Goal: Task Accomplishment & Management: Manage account settings

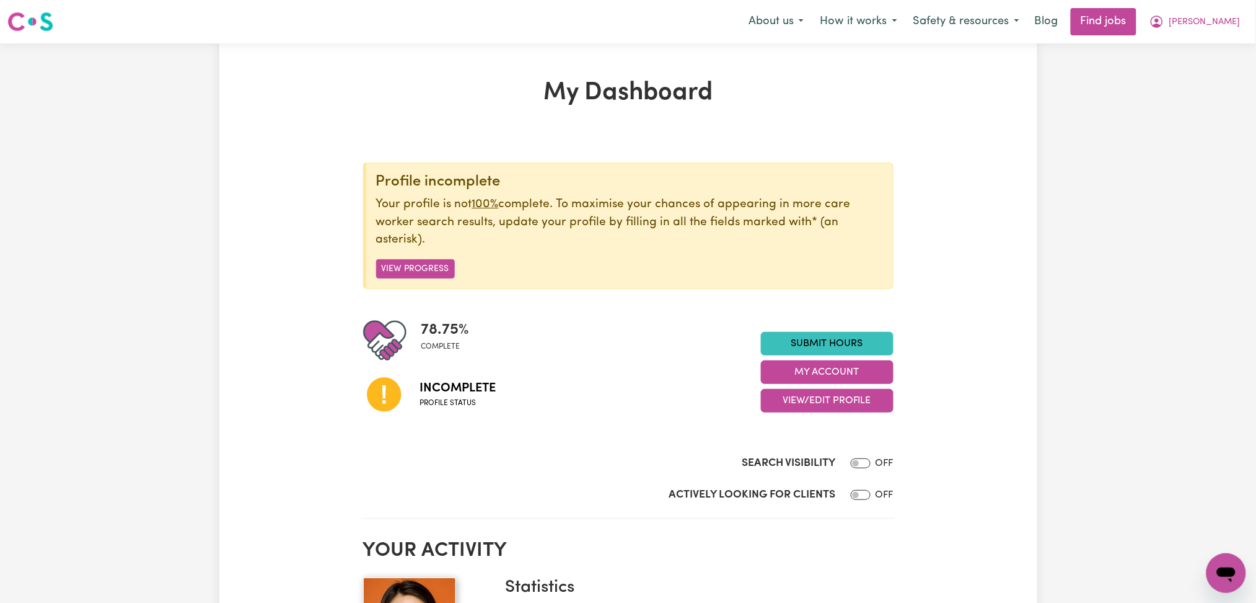
scroll to position [165, 0]
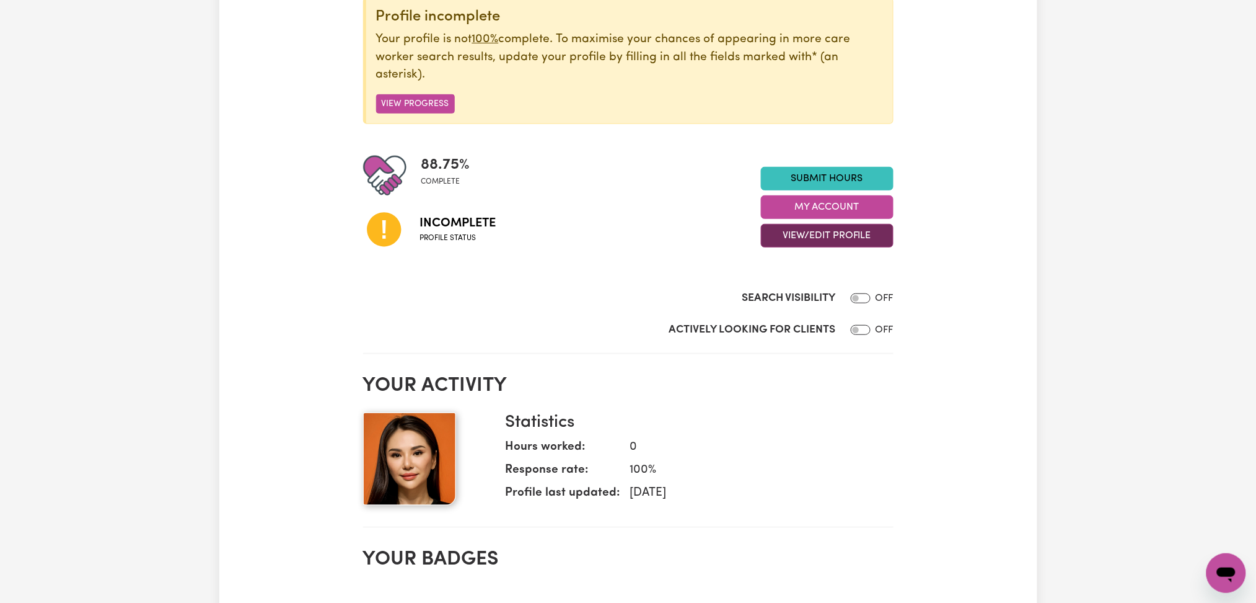
click at [798, 237] on button "View/Edit Profile" at bounding box center [827, 236] width 133 height 24
click at [790, 314] on link "Profile Completeness" at bounding box center [820, 316] width 116 height 25
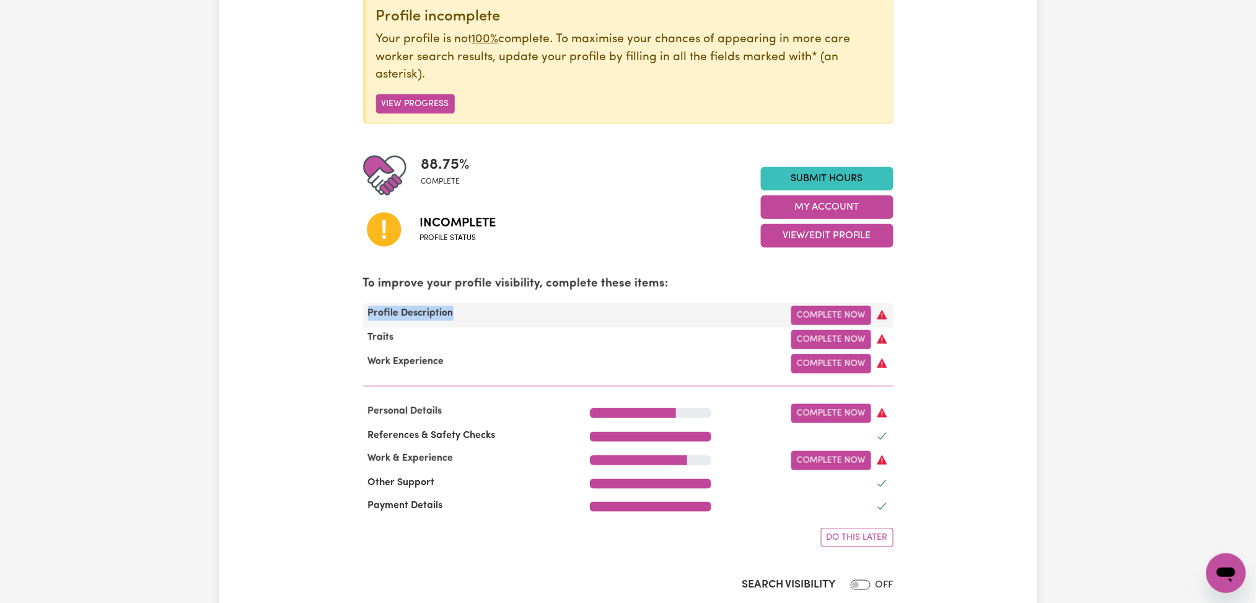
drag, startPoint x: 479, startPoint y: 307, endPoint x: 367, endPoint y: 317, distance: 112.6
click at [367, 317] on div "Profile Description" at bounding box center [469, 315] width 227 height 19
copy span "Profile Description"
drag, startPoint x: 411, startPoint y: 341, endPoint x: 366, endPoint y: 339, distance: 45.3
click at [366, 339] on div "Traits" at bounding box center [469, 339] width 227 height 19
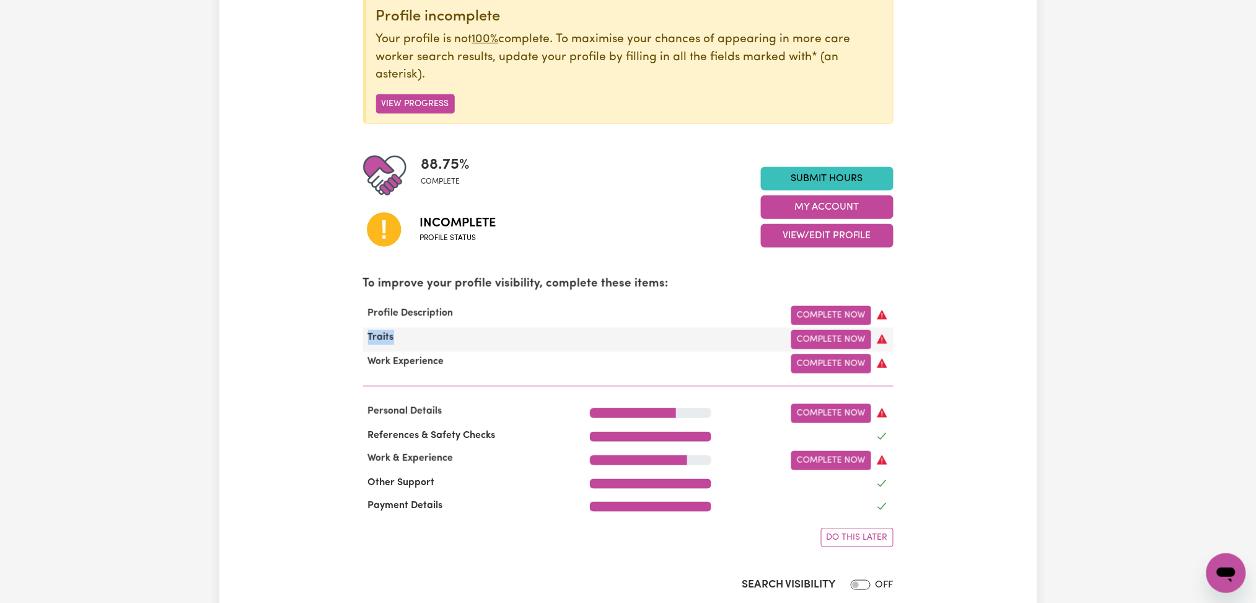
copy span "Traits"
drag, startPoint x: 448, startPoint y: 361, endPoint x: 365, endPoint y: 365, distance: 83.1
click at [365, 365] on span "Work Experience" at bounding box center [406, 361] width 86 height 10
copy span "Work Experience"
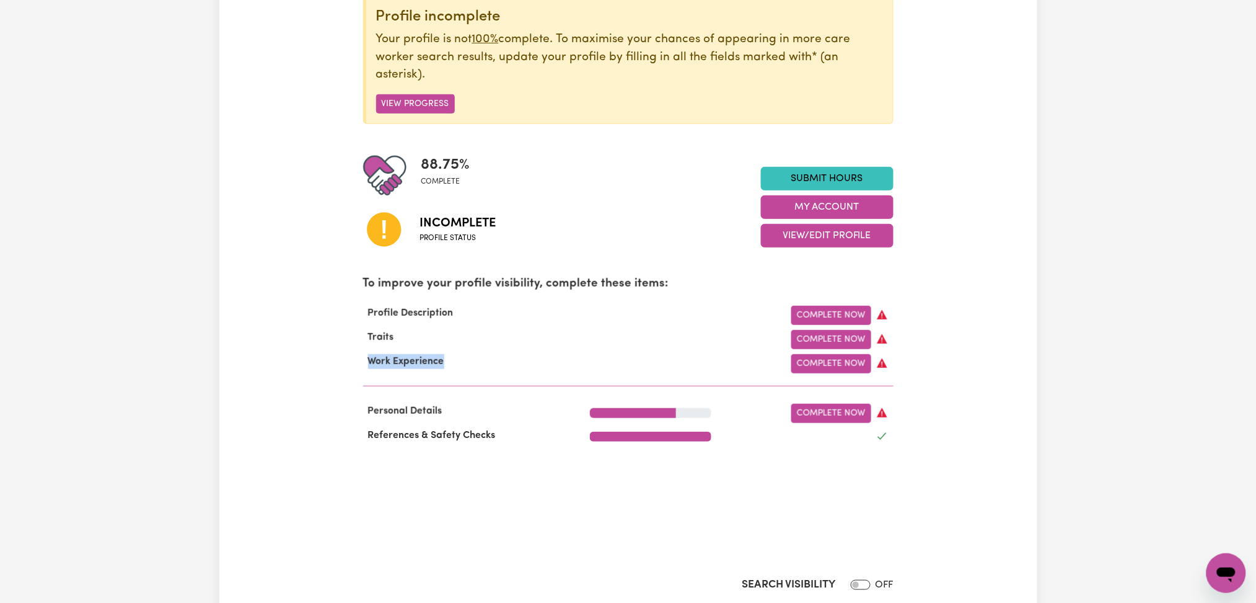
scroll to position [0, 0]
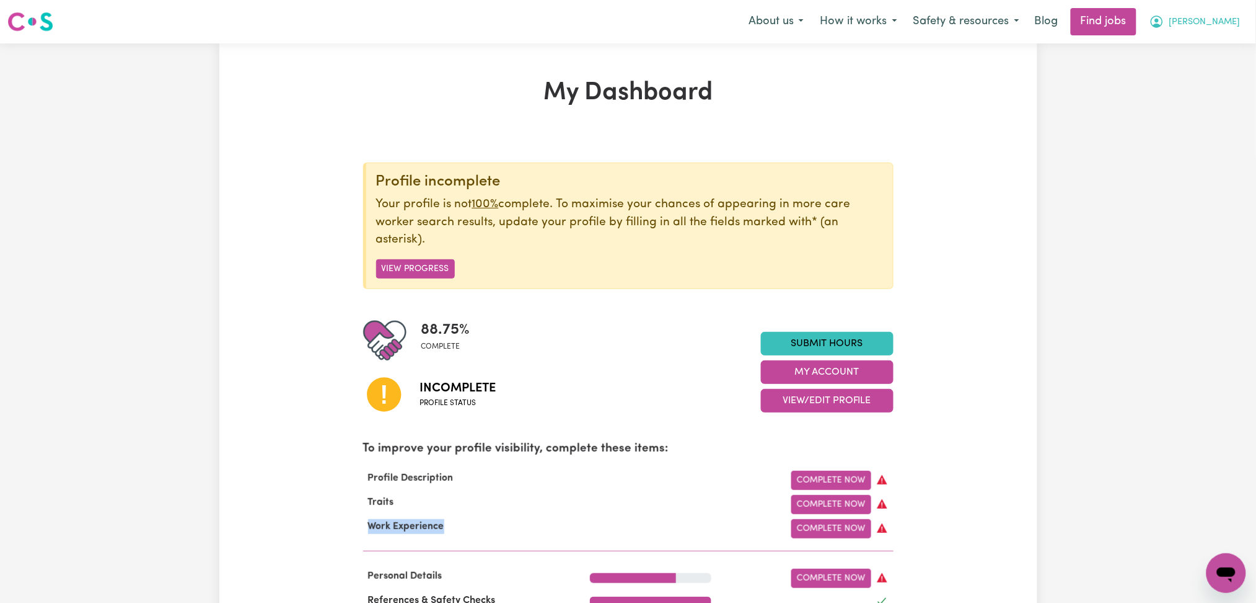
click at [1207, 30] on button "[PERSON_NAME]" at bounding box center [1195, 22] width 107 height 26
click at [1190, 92] on link "Logout" at bounding box center [1199, 95] width 98 height 24
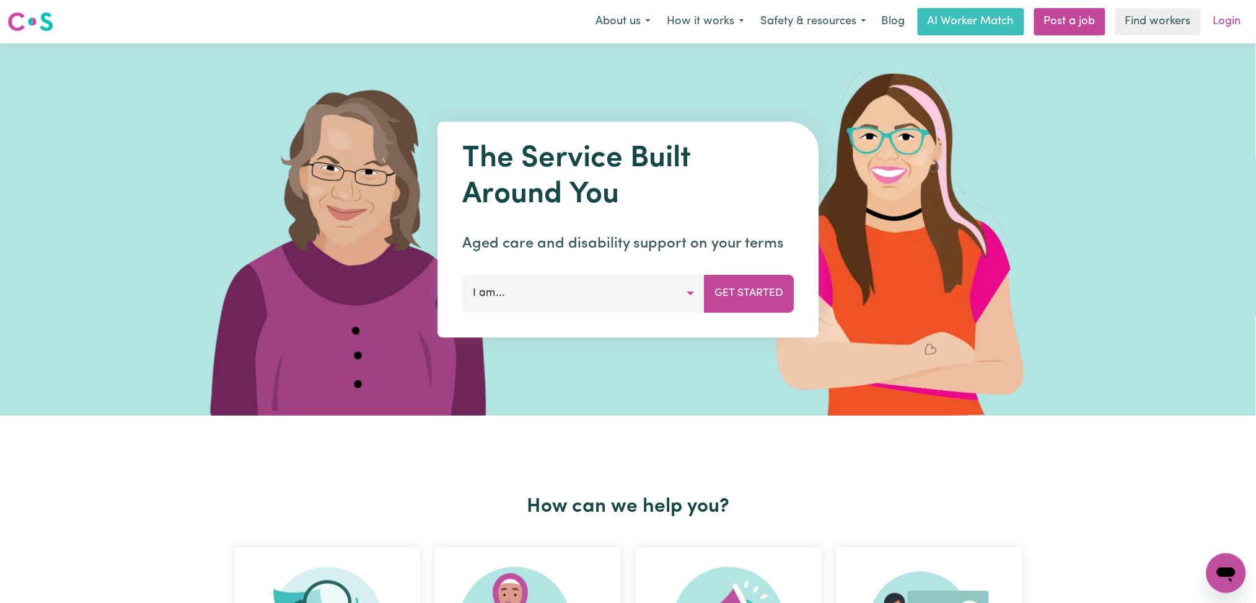
click at [1224, 26] on link "Login" at bounding box center [1227, 21] width 43 height 27
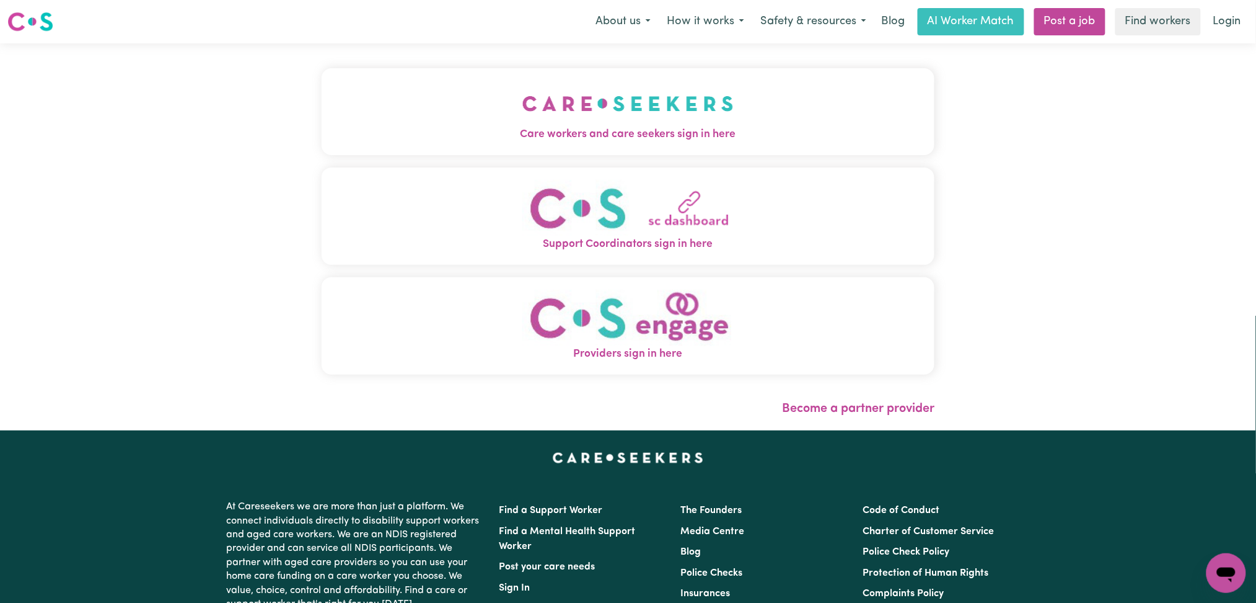
click at [418, 122] on button "Care workers and care seekers sign in here" at bounding box center [629, 111] width 614 height 87
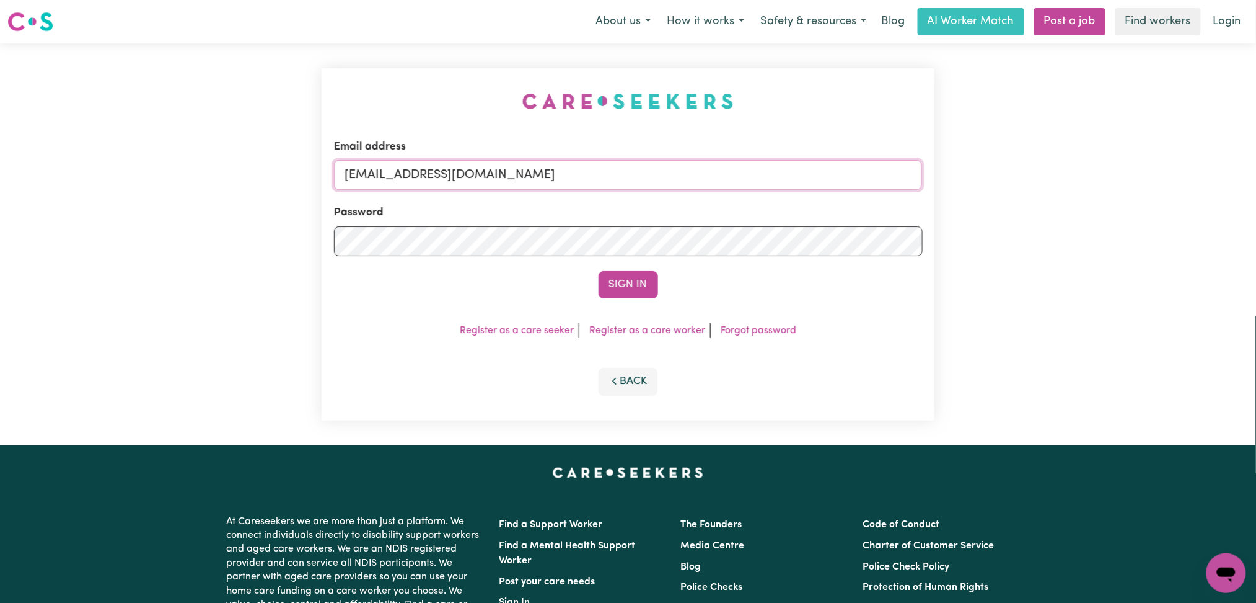
click at [445, 175] on input "[EMAIL_ADDRESS][DOMAIN_NAME]" at bounding box center [628, 175] width 589 height 30
drag, startPoint x: 411, startPoint y: 176, endPoint x: 732, endPoint y: 218, distance: 323.8
click at [746, 208] on form "Email address Superuser~[EMAIL_ADDRESS][DOMAIN_NAME] Password Sign In" at bounding box center [628, 218] width 589 height 159
type input "Superuser~[EMAIL_ADDRESS][DOMAIN_NAME]"
click at [625, 288] on button "Sign In" at bounding box center [629, 284] width 60 height 27
